Goal: Information Seeking & Learning: Check status

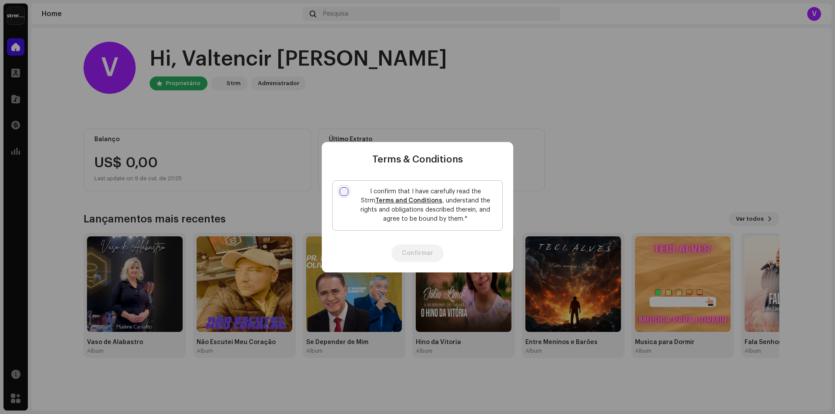
click at [344, 193] on input "I confirm that I have carefully read the Strm Terms and Conditions , understand…" at bounding box center [344, 191] width 9 height 9
click at [345, 191] on input "I confirm that I have carefully read the Strm Terms and Conditions , understand…" at bounding box center [344, 191] width 9 height 9
checkbox input "true"
click at [423, 254] on button "Confirmar" at bounding box center [417, 253] width 52 height 17
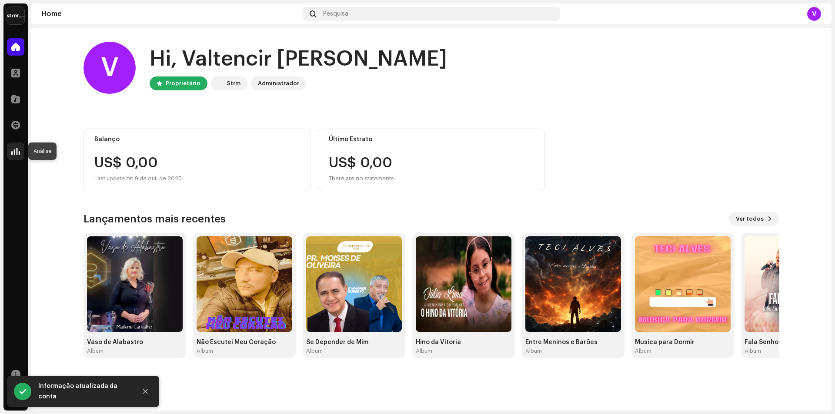
click at [20, 156] on div at bounding box center [15, 151] width 17 height 17
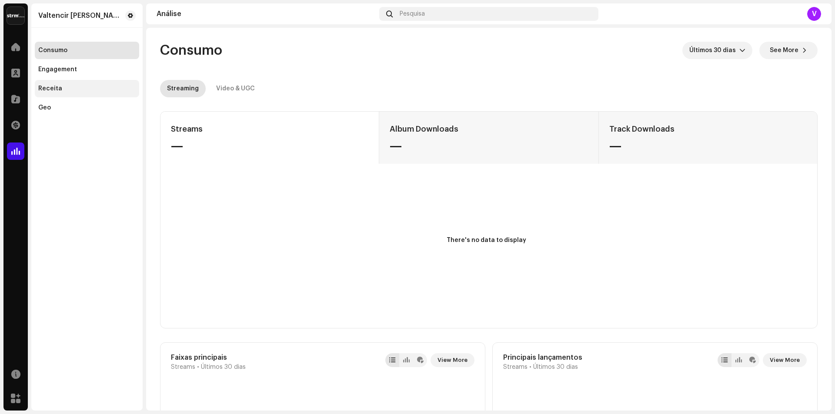
click at [64, 90] on div "Receita" at bounding box center [86, 88] width 97 height 7
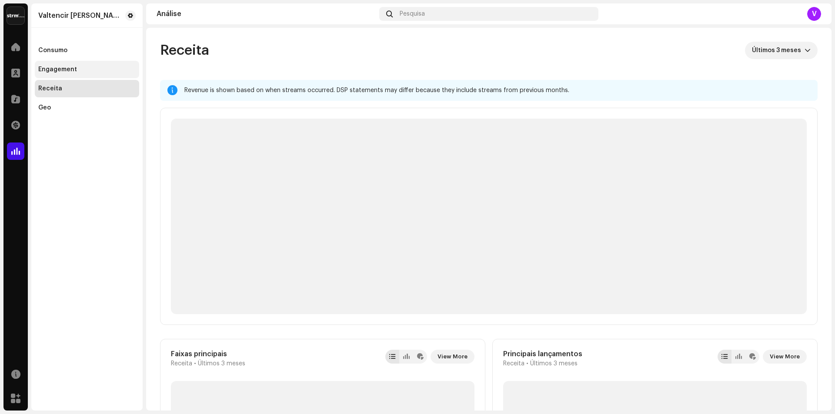
click at [75, 72] on div "Engagement" at bounding box center [86, 69] width 97 height 7
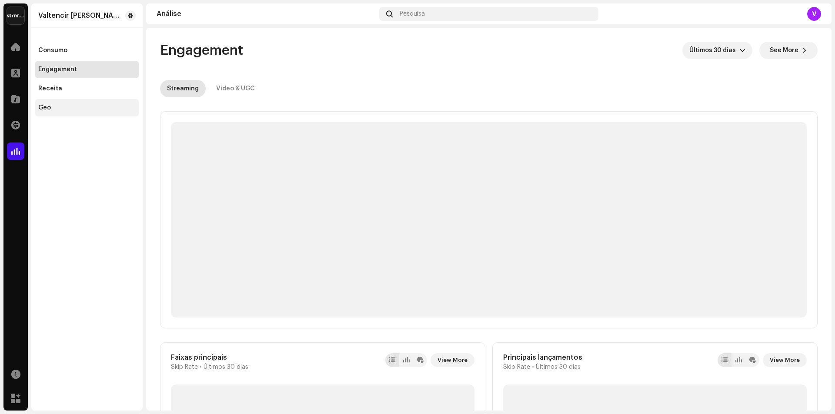
click at [52, 104] on div "Geo" at bounding box center [86, 107] width 97 height 7
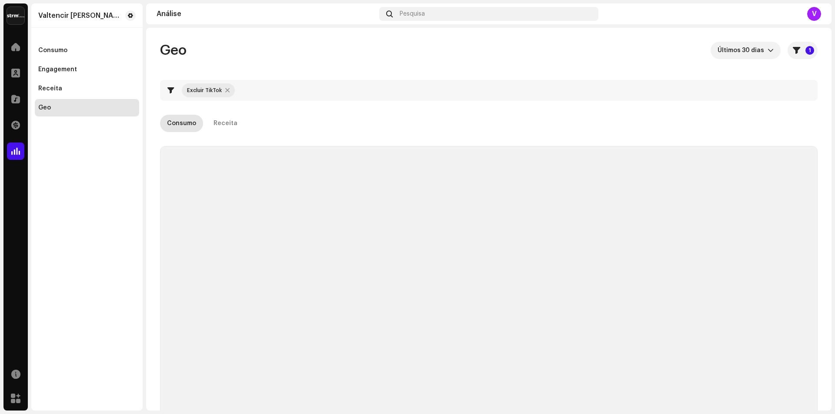
checkbox input "true"
click at [20, 49] on span at bounding box center [15, 46] width 9 height 7
